Goal: Complete application form: Complete application form

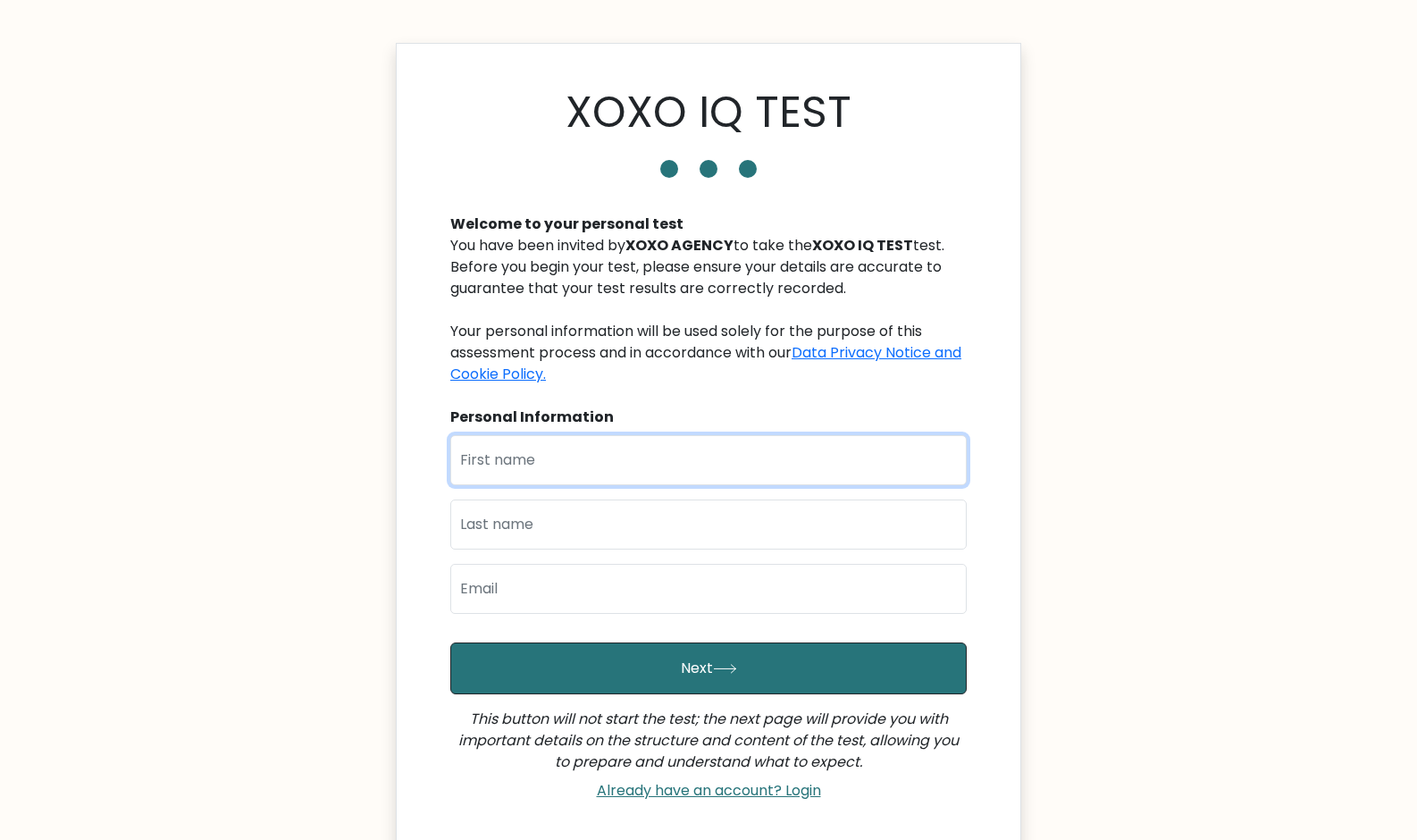
drag, startPoint x: 0, startPoint y: 0, endPoint x: 560, endPoint y: 459, distance: 724.1
click at [560, 459] on input "text" at bounding box center [708, 460] width 517 height 50
type input "[PERSON_NAME]"
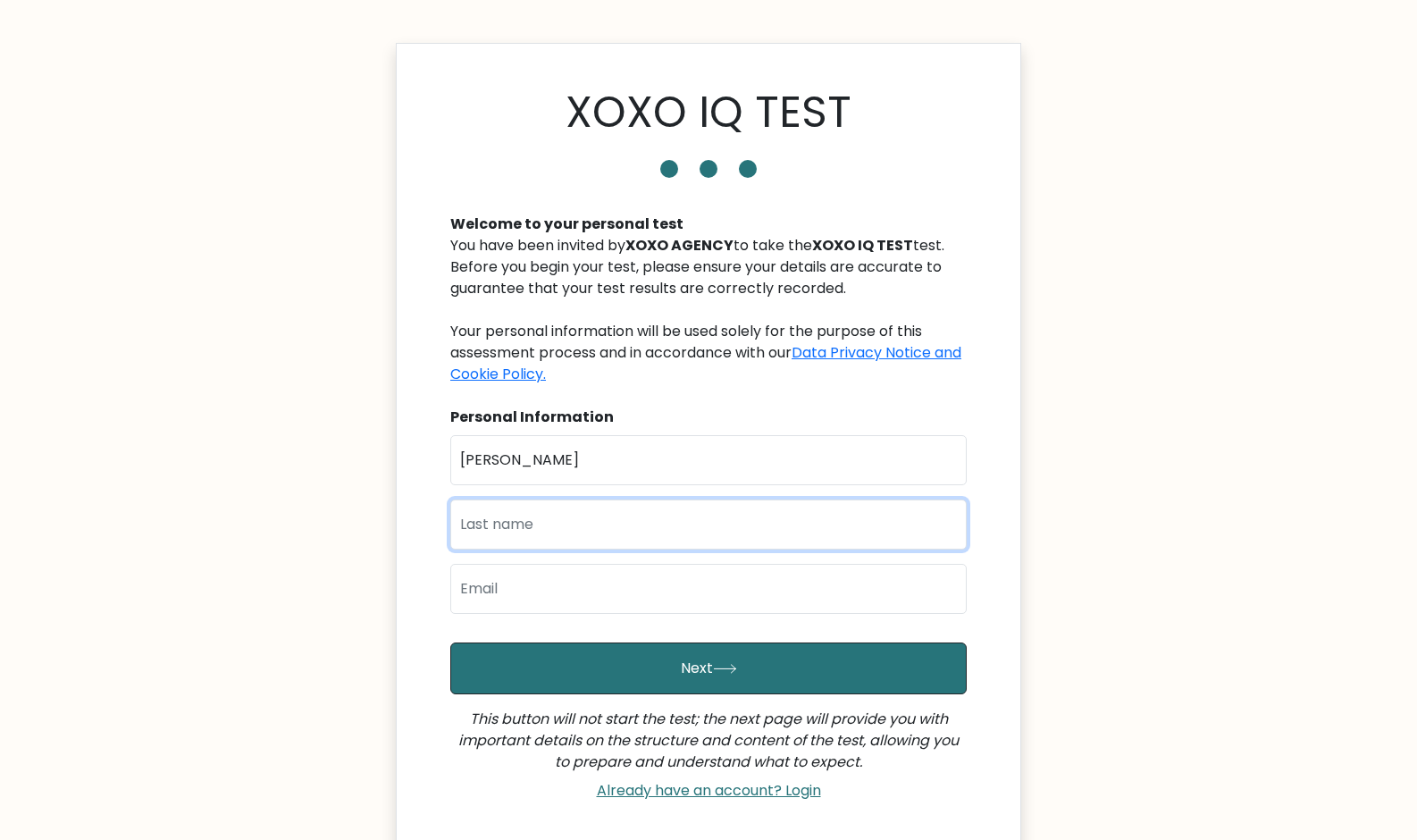
type input "[PERSON_NAME]"
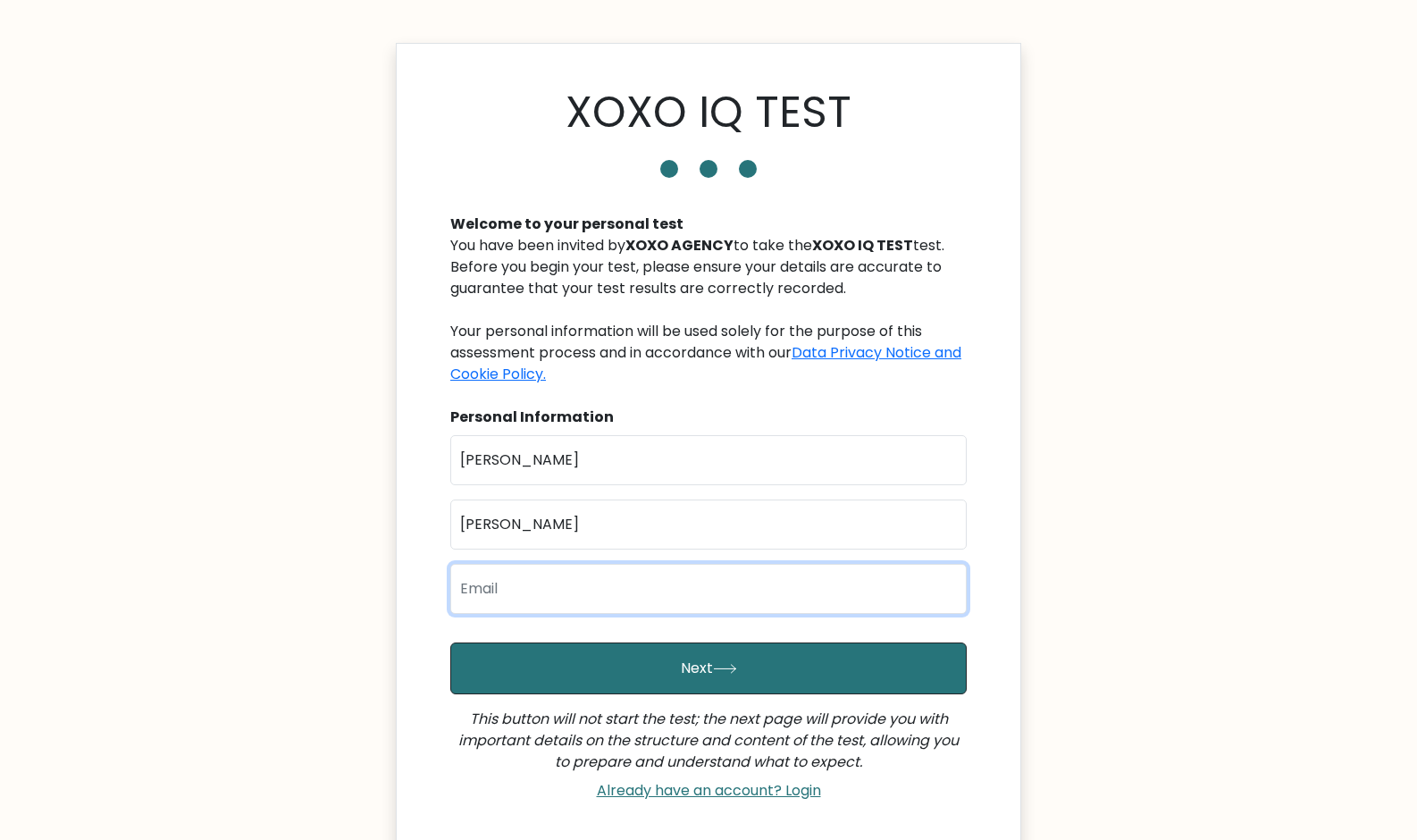
type input "[EMAIL_ADDRESS][DOMAIN_NAME]"
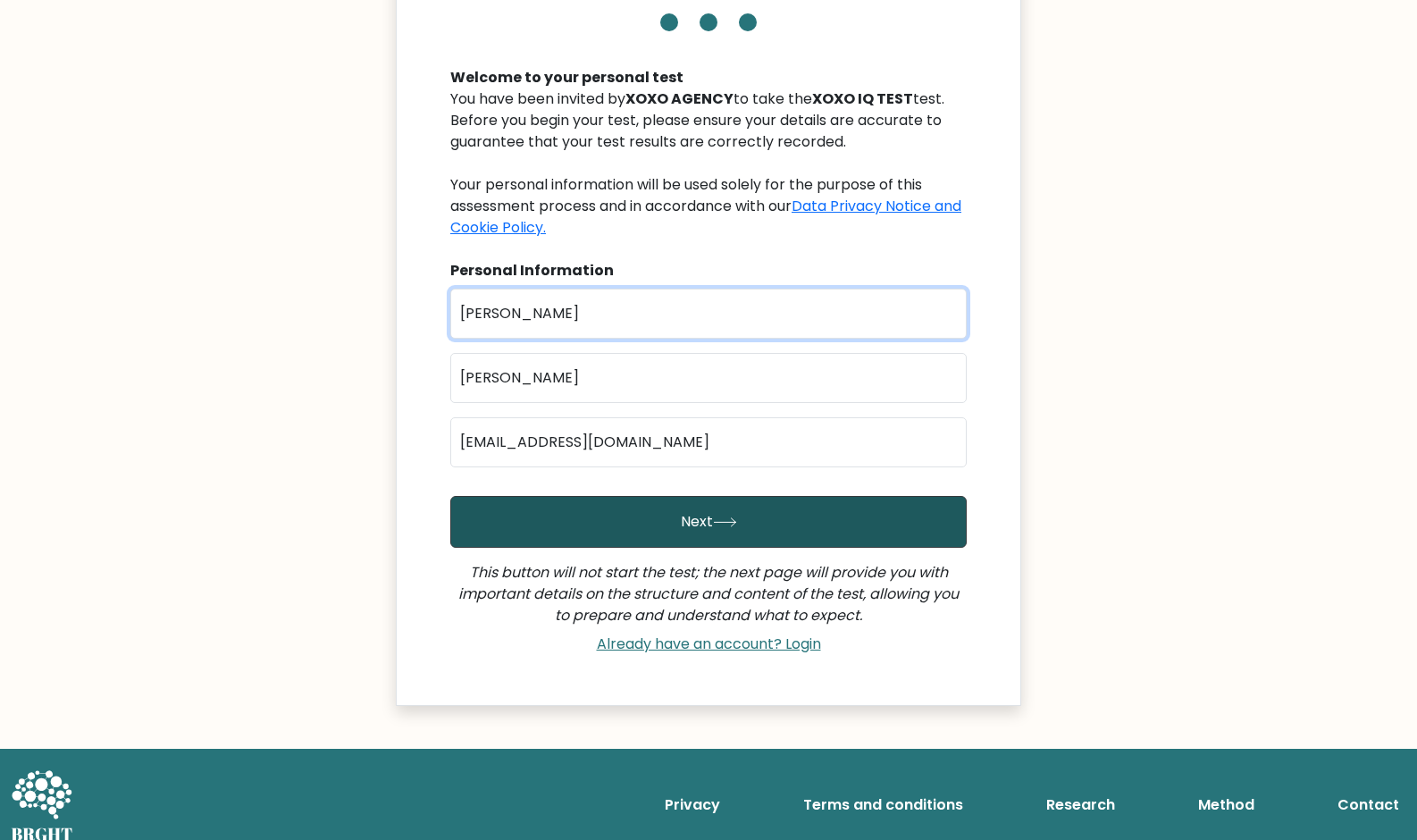
scroll to position [165, 0]
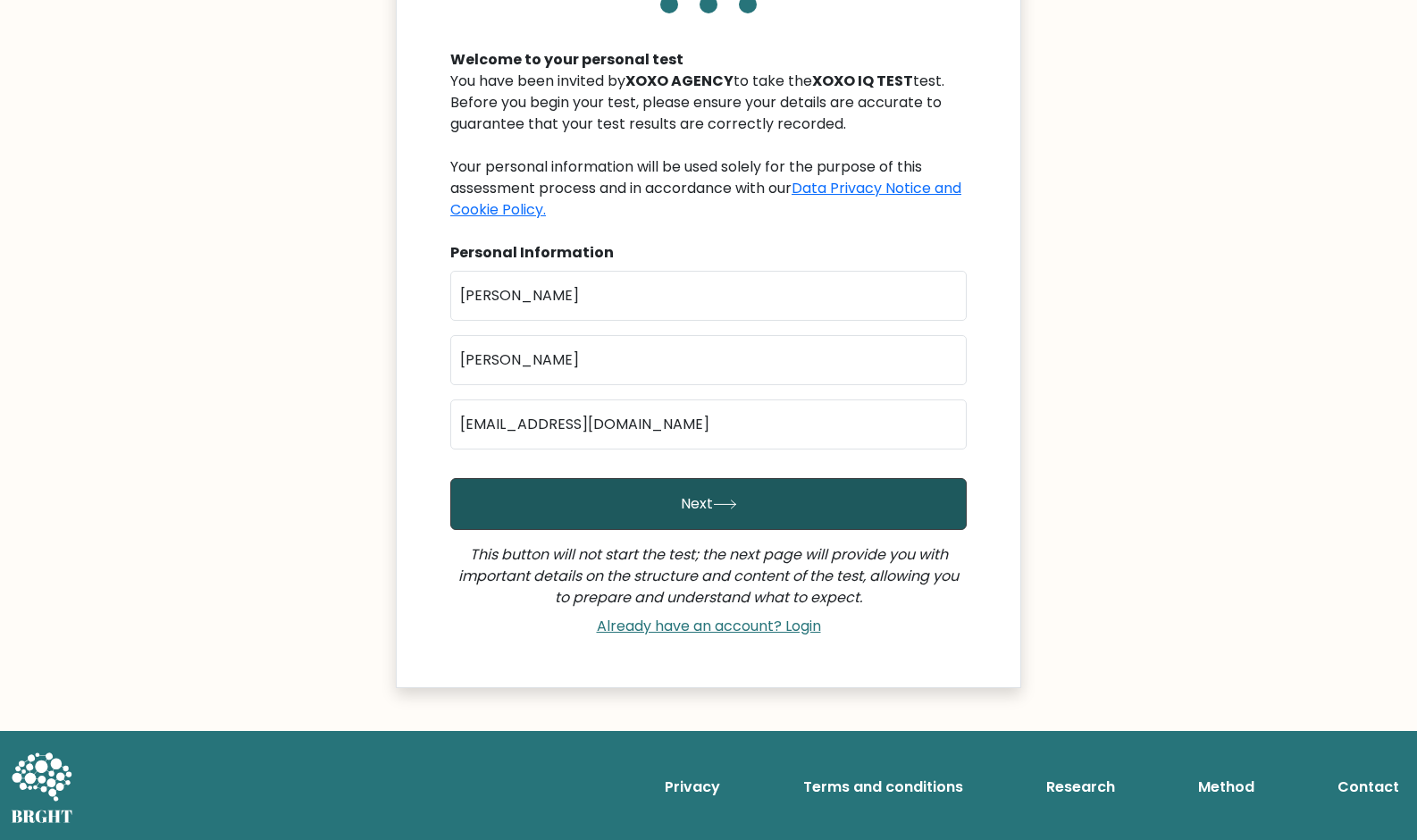
click at [682, 509] on button "Next" at bounding box center [708, 504] width 517 height 52
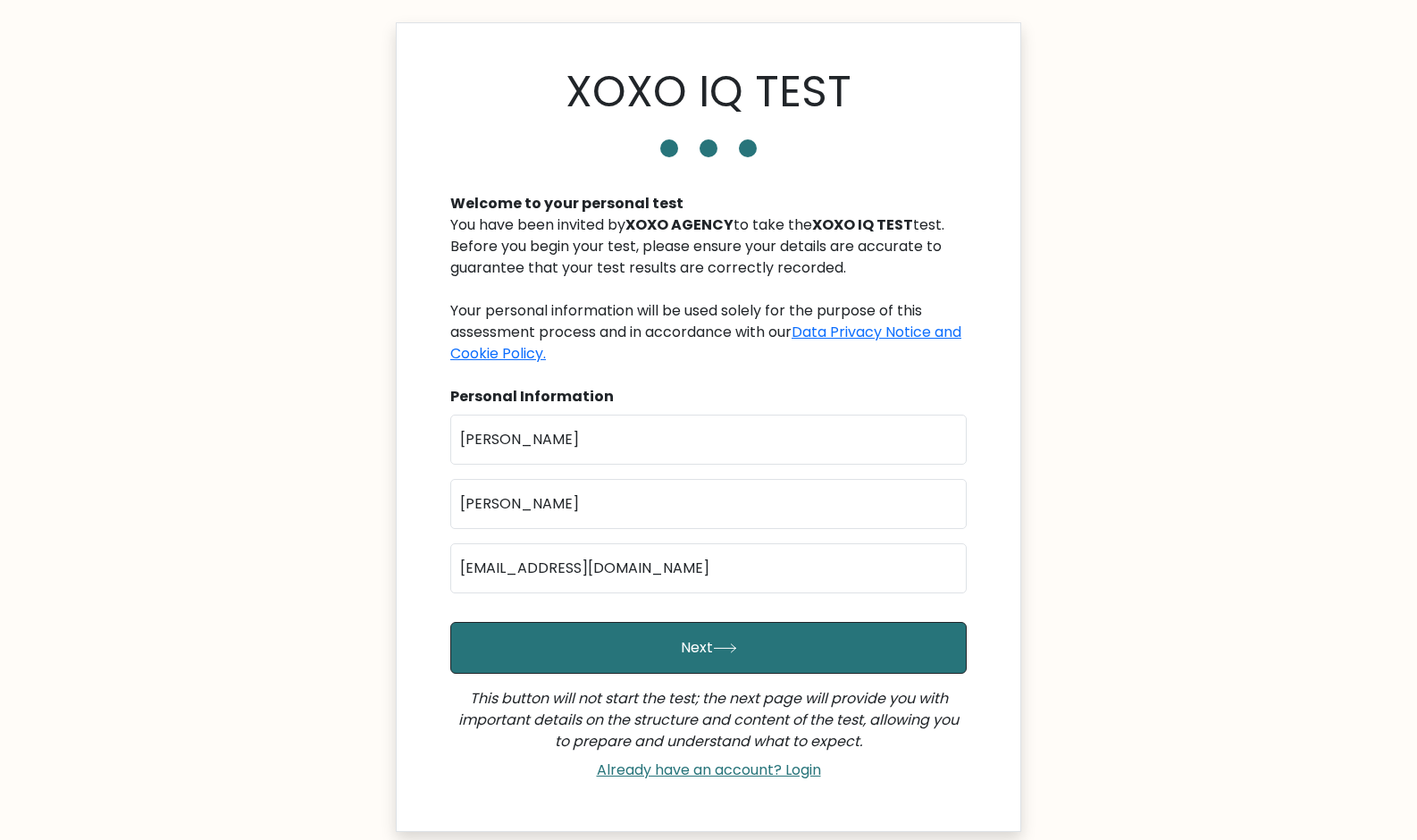
scroll to position [0, 0]
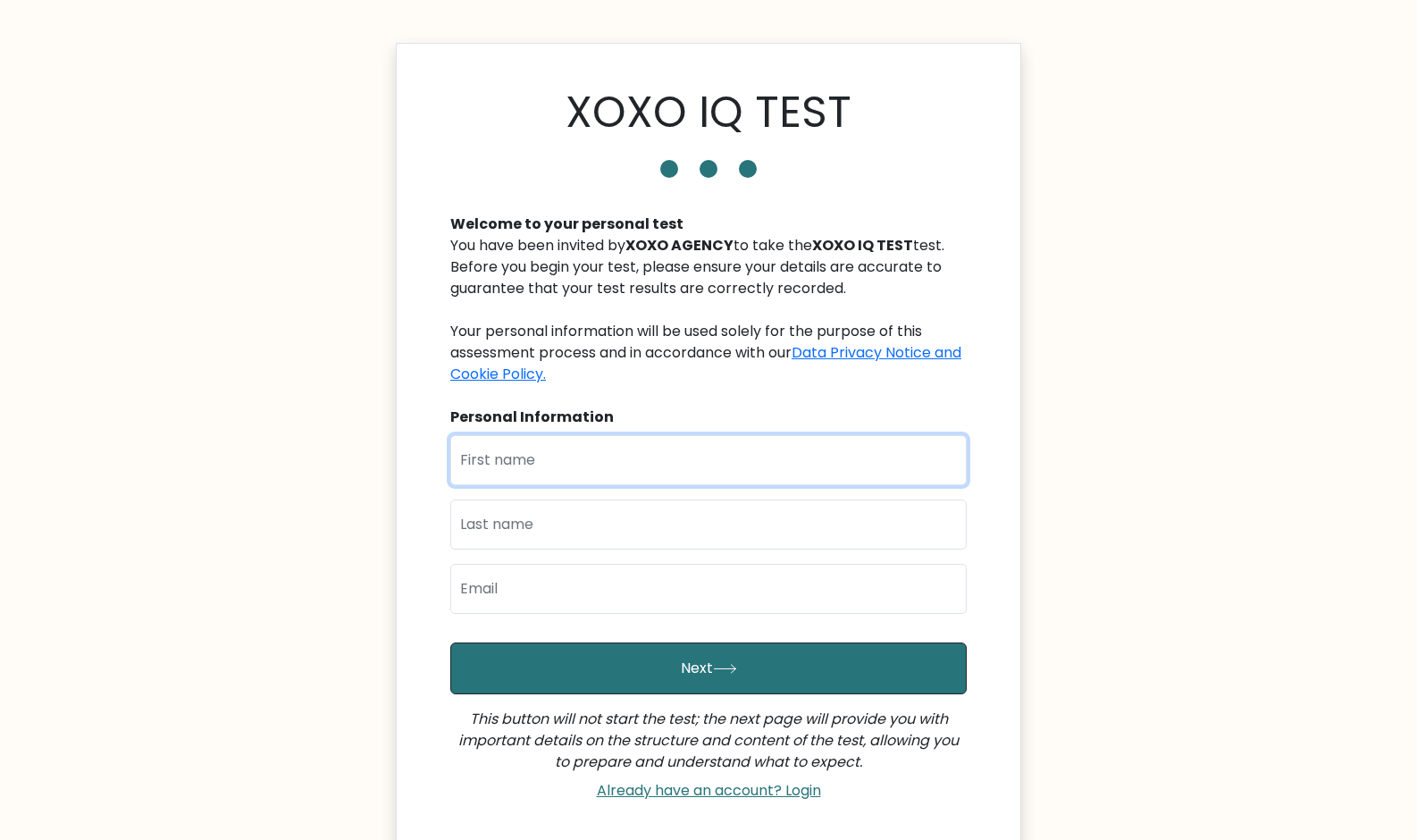
click at [514, 455] on input "text" at bounding box center [708, 460] width 517 height 50
type input "[PERSON_NAME]"
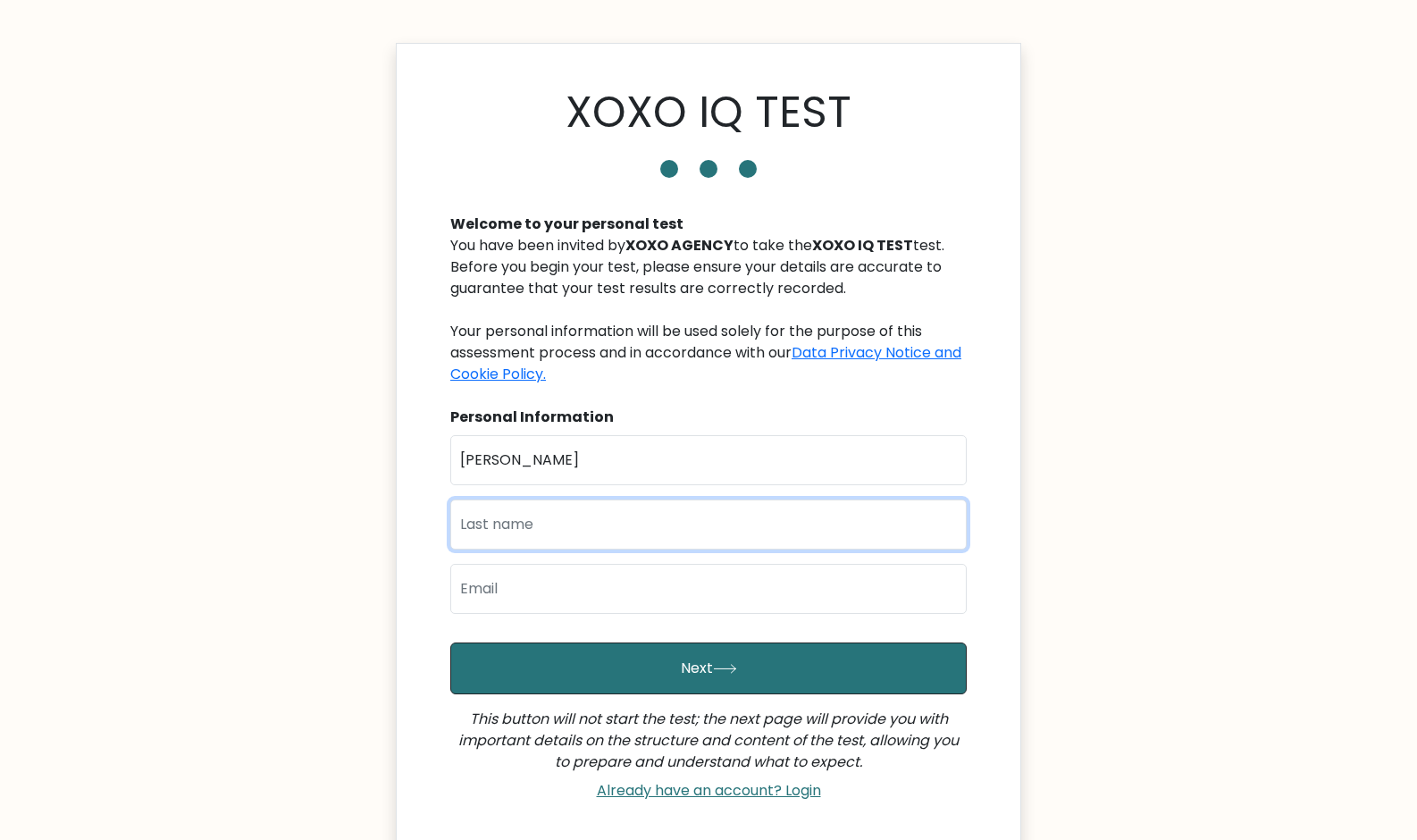
type input "[PERSON_NAME]"
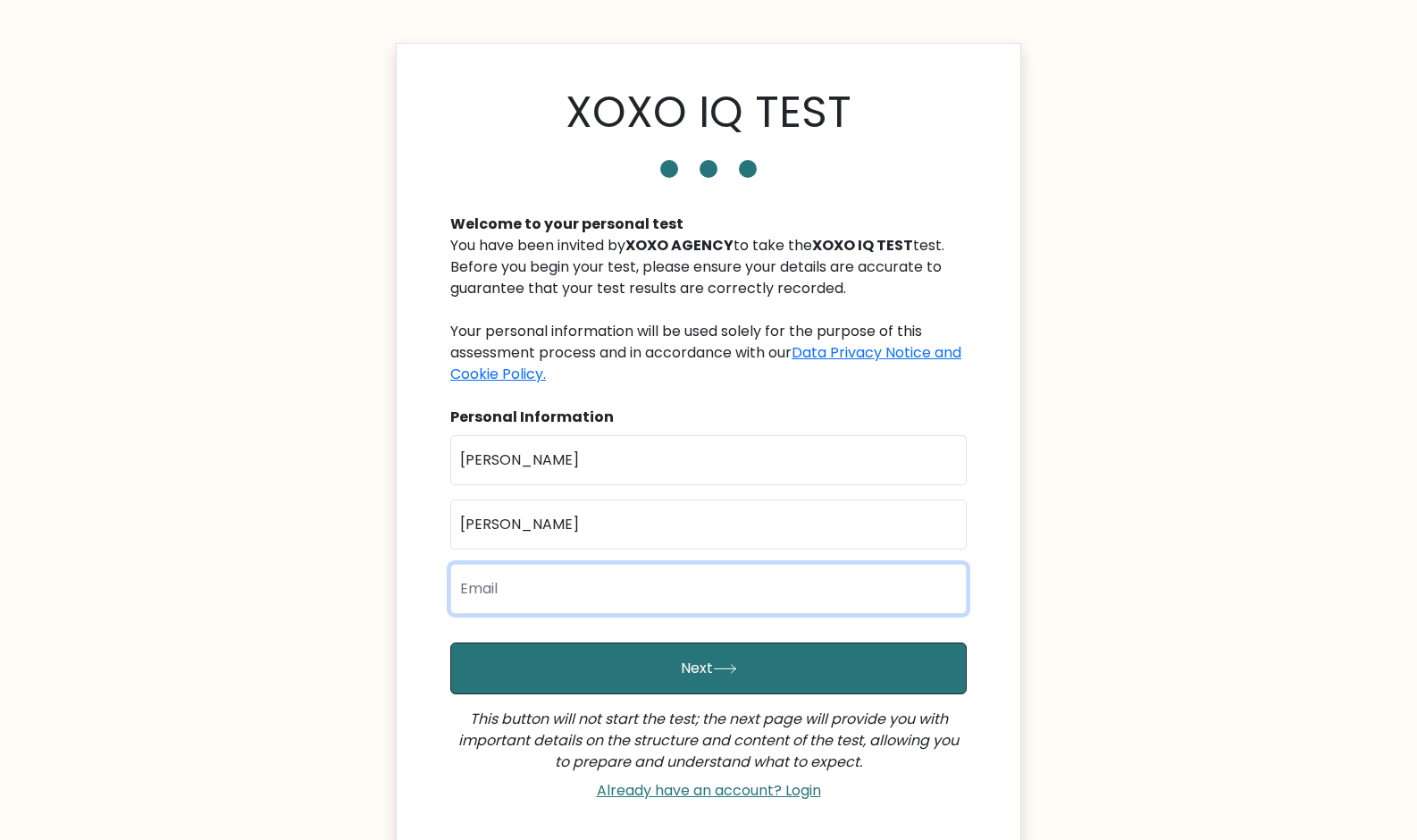
type input "[EMAIL_ADDRESS][DOMAIN_NAME]"
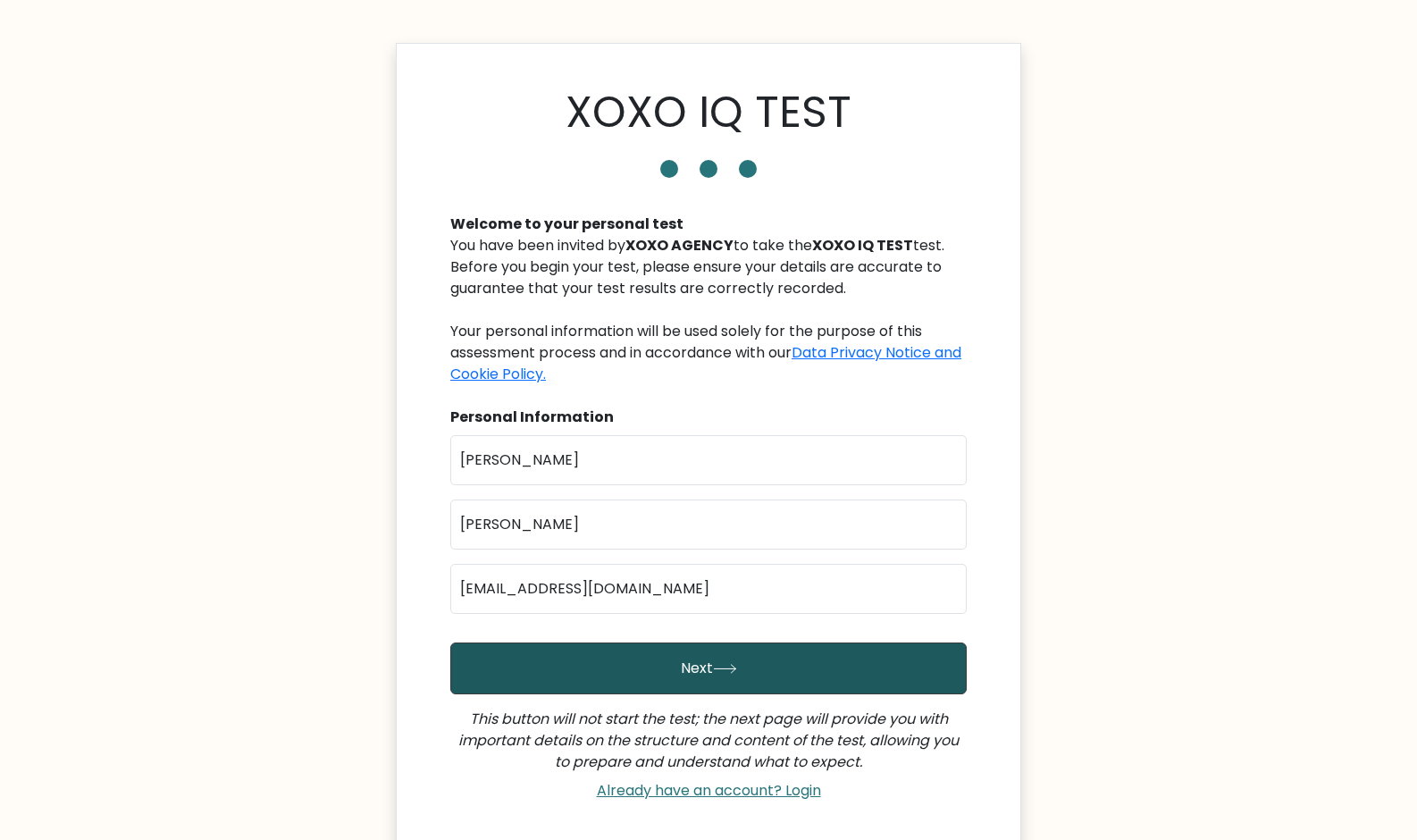
click at [679, 673] on button "Next" at bounding box center [708, 667] width 517 height 52
